Goal: Information Seeking & Learning: Find specific fact

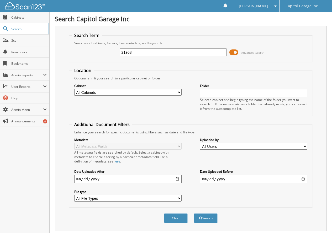
click at [139, 51] on input "21958" at bounding box center [173, 52] width 107 height 8
type input "12110ta"
click at [194, 213] on button "Search" at bounding box center [206, 218] width 24 height 10
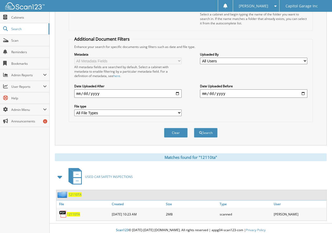
scroll to position [89, 0]
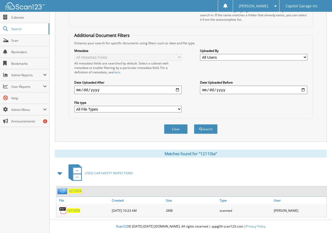
click at [69, 212] on span "12110TA" at bounding box center [73, 210] width 13 height 4
